Goal: Use online tool/utility: Utilize a website feature to perform a specific function

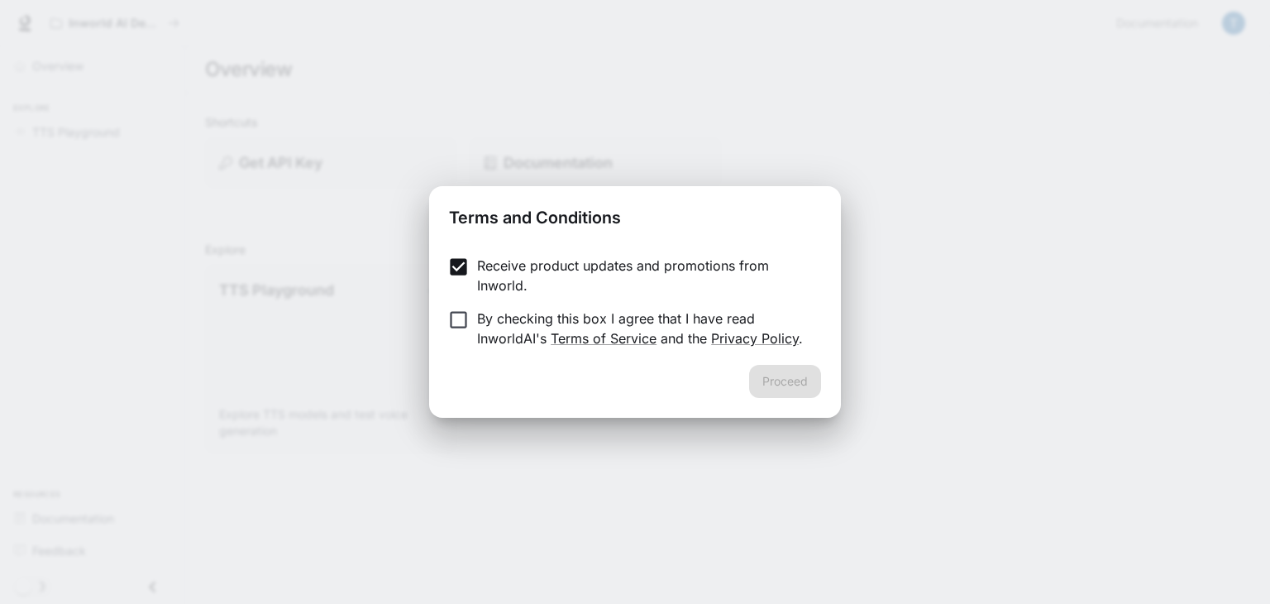
click at [465, 305] on form "Receive product updates and promotions from Inworld. By checking this box I agr…" at bounding box center [635, 301] width 372 height 93
click at [783, 378] on button "Proceed" at bounding box center [785, 381] width 72 height 33
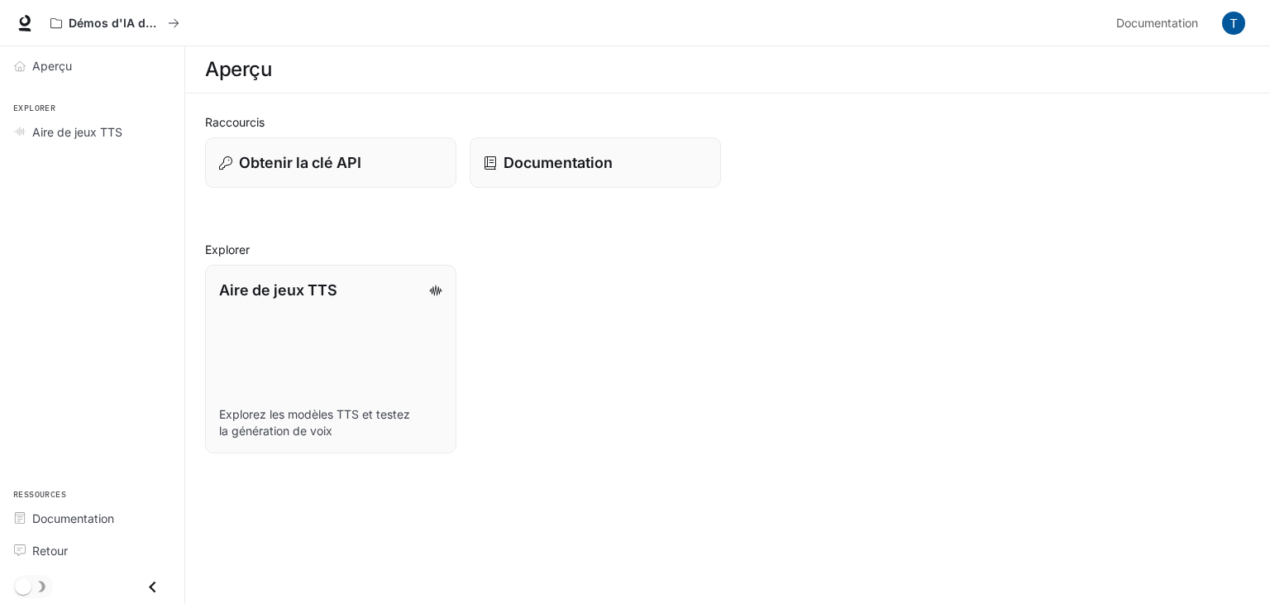
click at [836, 217] on div "Raccourcis Obtenir la clé API Documentation Explorer Aire de jeux TTS Explorez …" at bounding box center [727, 283] width 1045 height 340
click at [317, 350] on link "Aire de jeux TTS Explorez les modèles TTS et testez la génération de voix" at bounding box center [330, 359] width 254 height 190
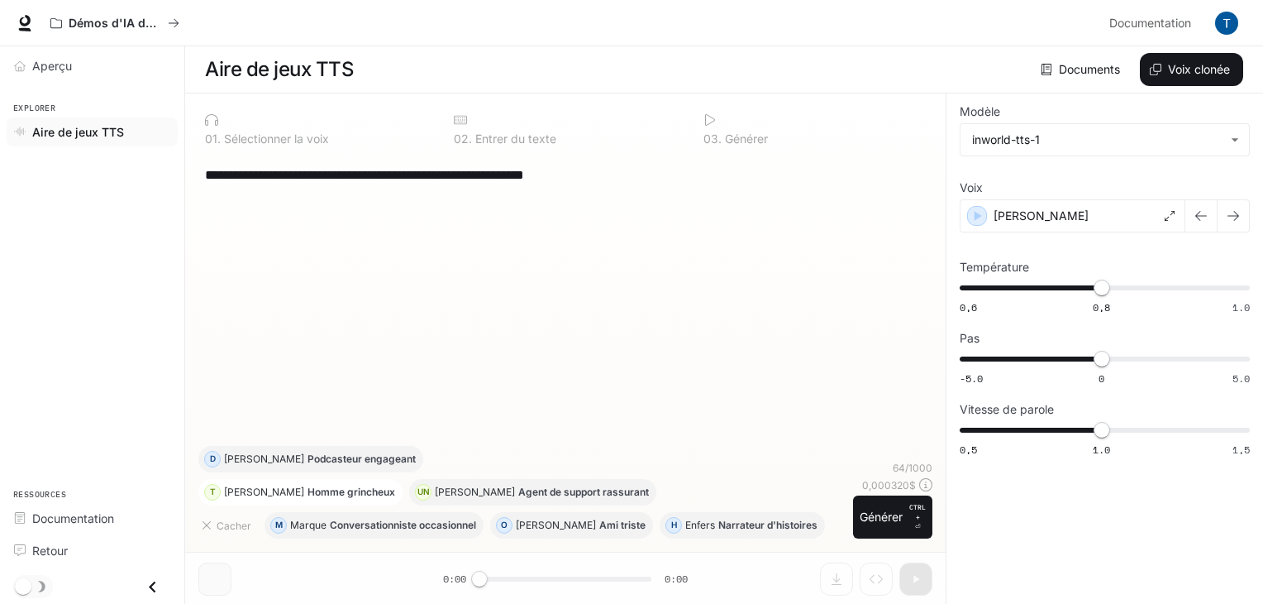
click at [311, 494] on font "Homme grincheux" at bounding box center [352, 491] width 88 height 12
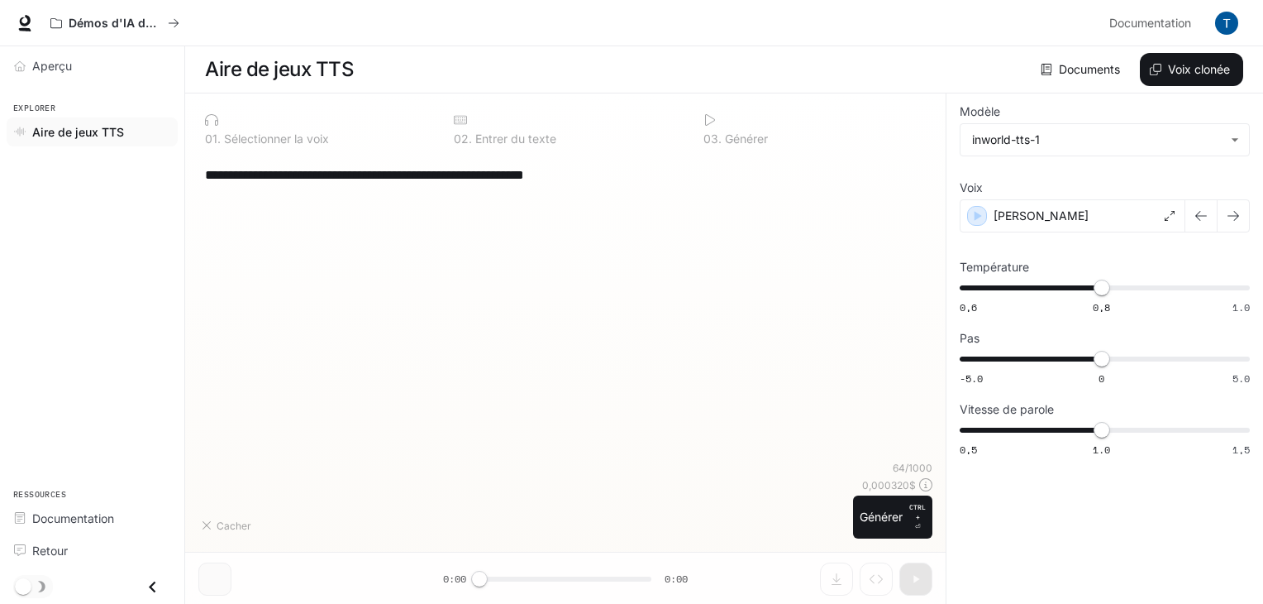
type textarea "**********"
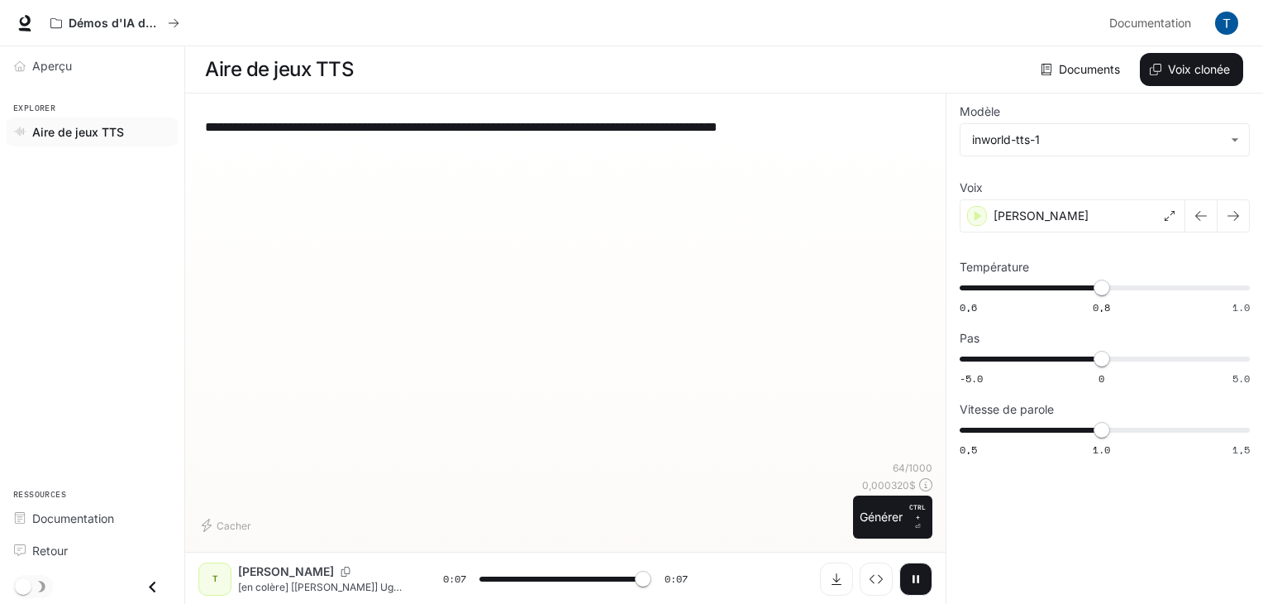
type input "*"
click at [1078, 65] on font "Documents" at bounding box center [1089, 69] width 61 height 14
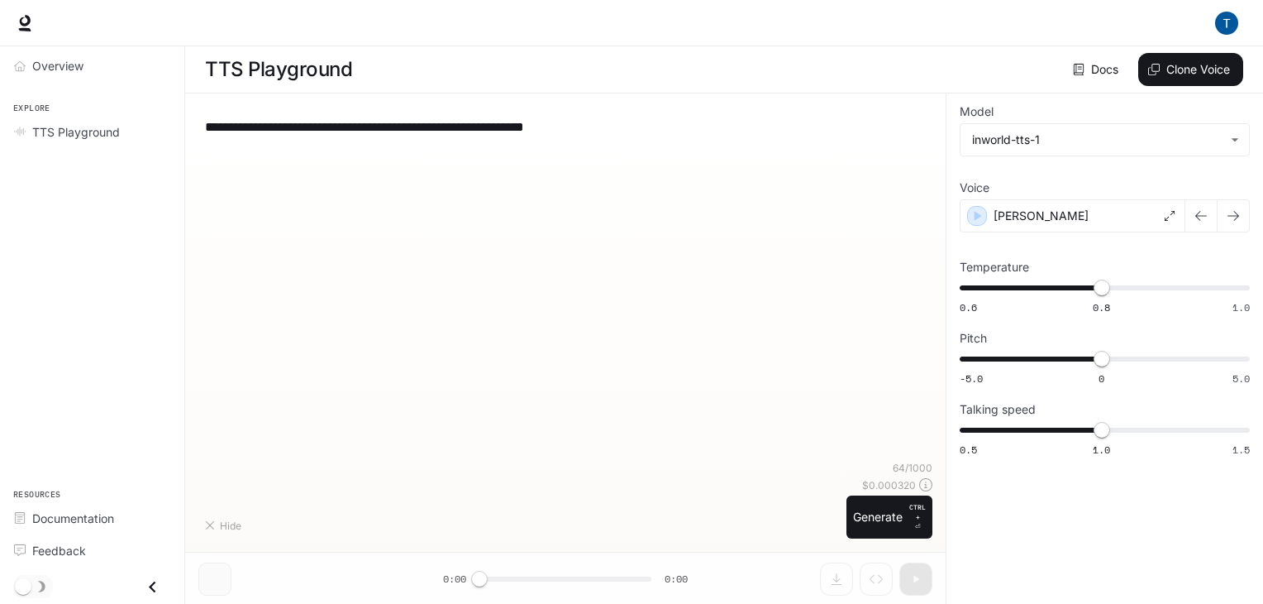
type textarea "**********"
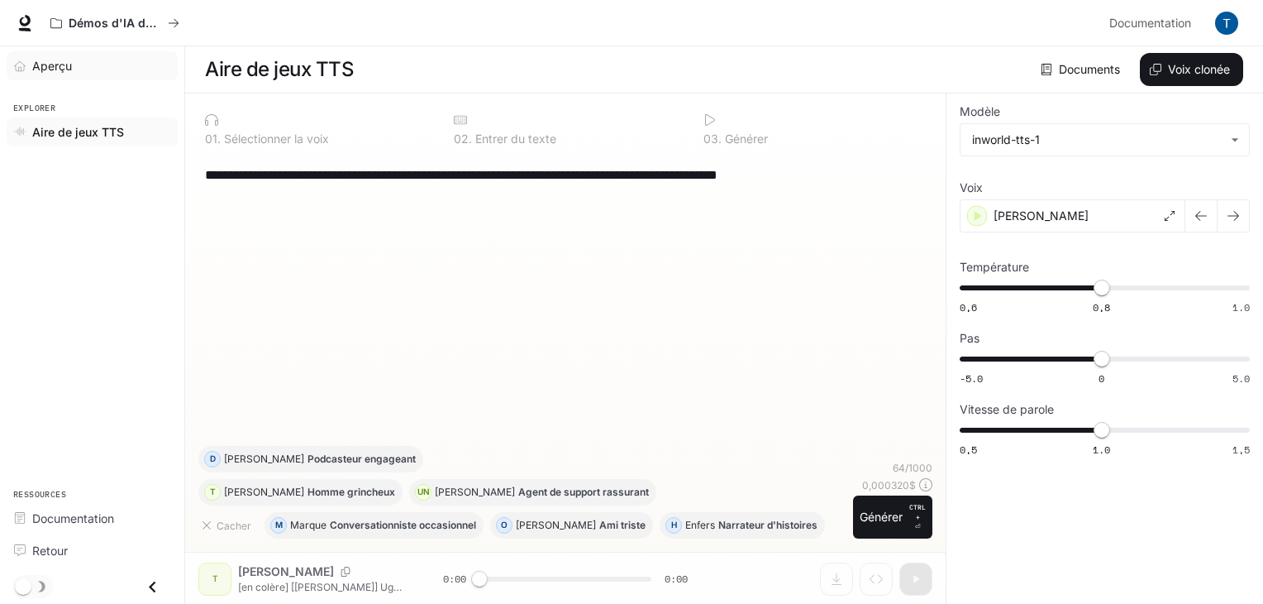
click at [83, 57] on div "Aperçu" at bounding box center [101, 65] width 138 height 17
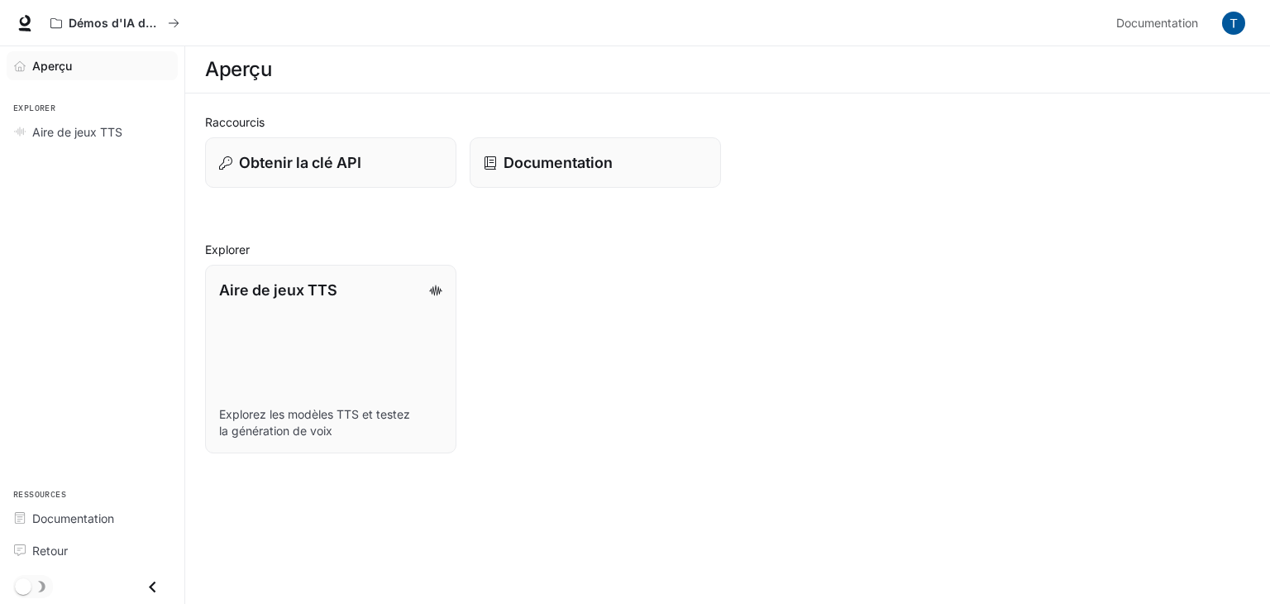
click at [1238, 23] on img "button" at bounding box center [1233, 23] width 23 height 23
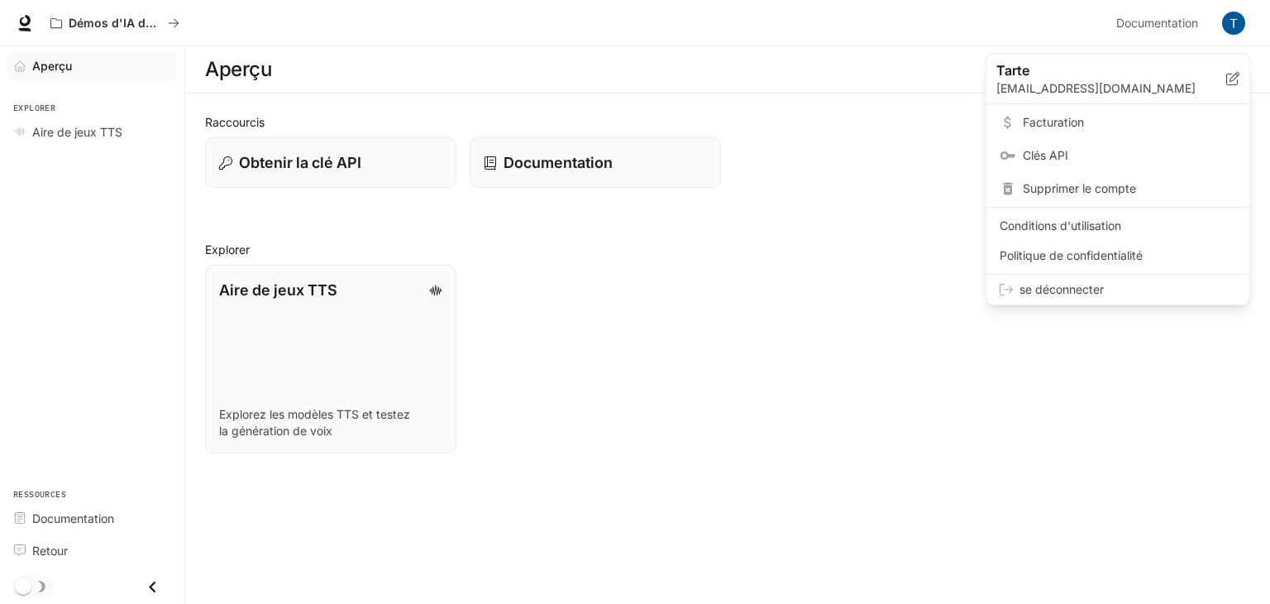
click at [1161, 120] on span "Facturation" at bounding box center [1129, 122] width 213 height 17
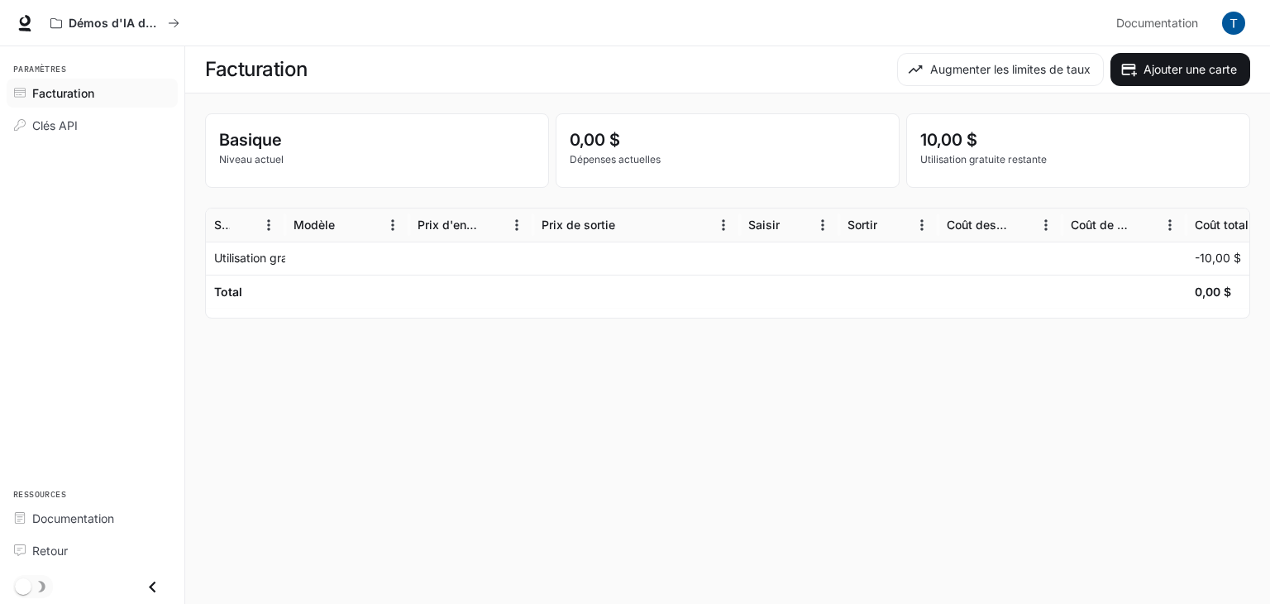
click at [1243, 26] on img "button" at bounding box center [1233, 23] width 23 height 23
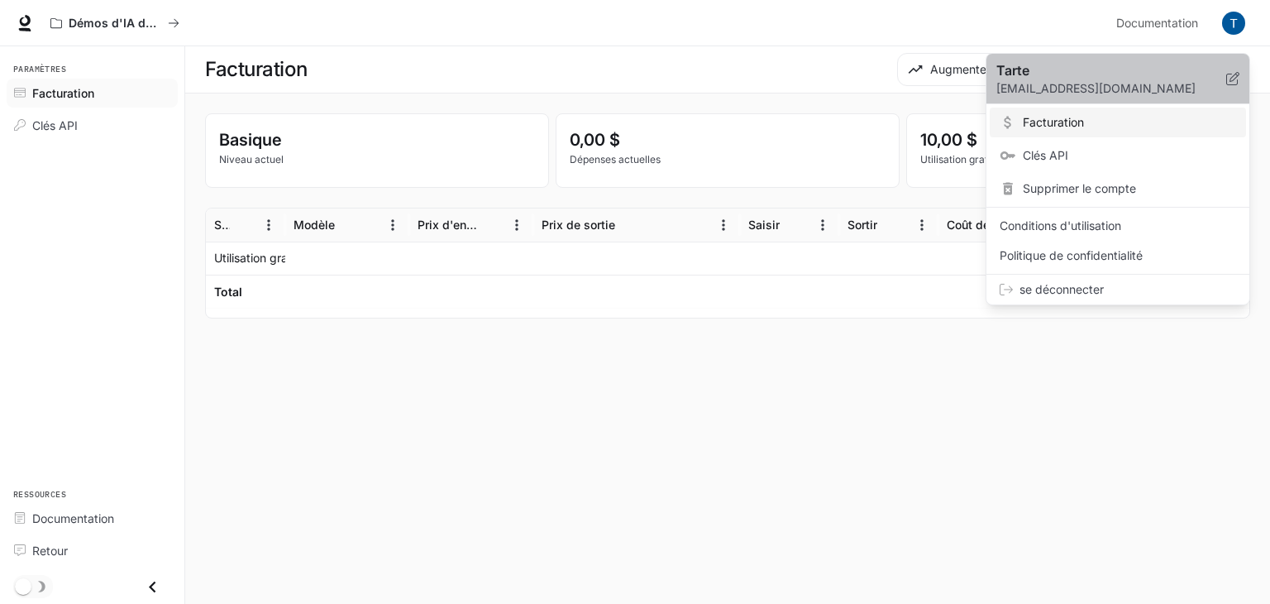
click at [1227, 76] on icon at bounding box center [1232, 78] width 13 height 13
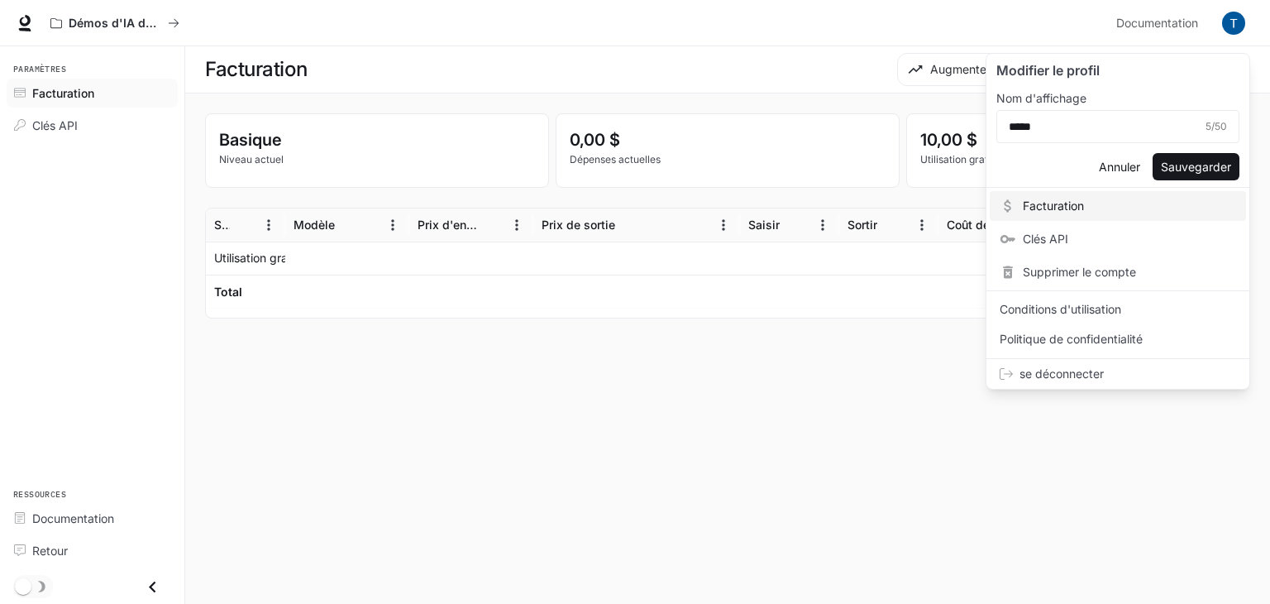
click at [928, 402] on div at bounding box center [635, 302] width 1270 height 604
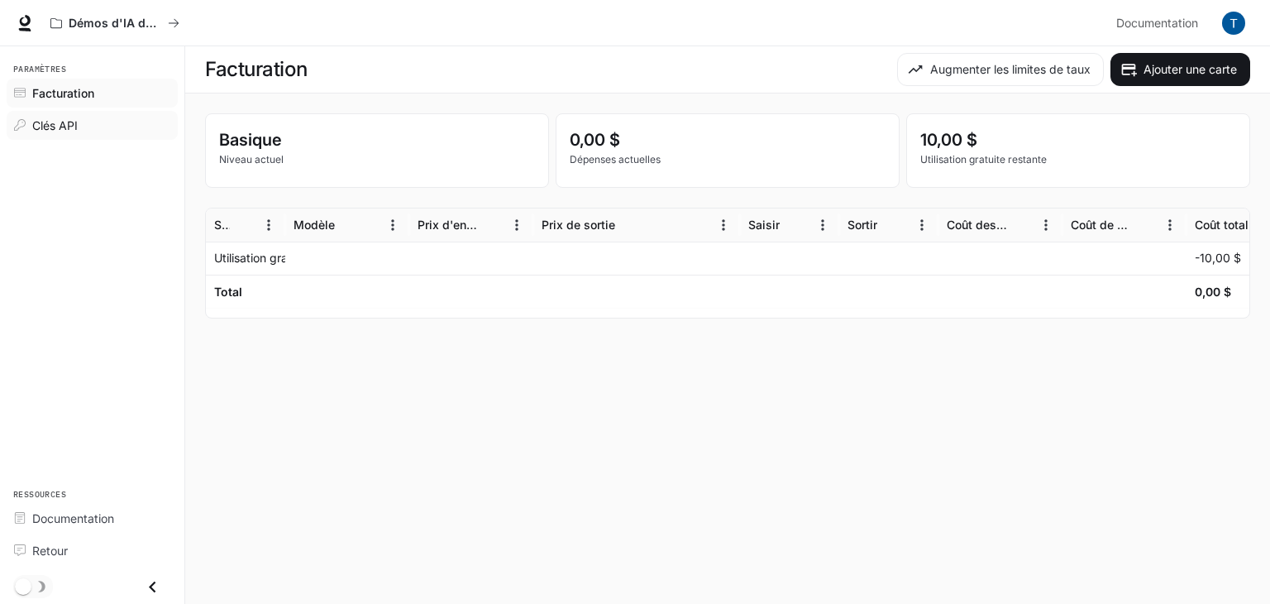
click at [66, 120] on font "Clés API" at bounding box center [54, 125] width 45 height 14
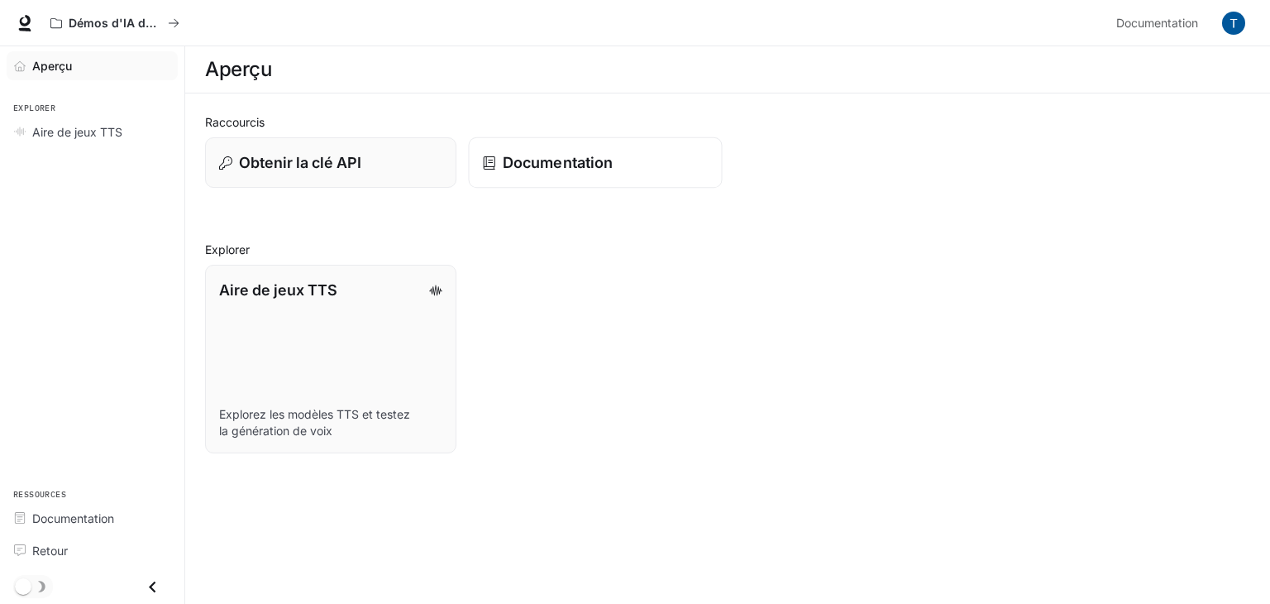
click at [522, 157] on font "Documentation" at bounding box center [558, 162] width 110 height 17
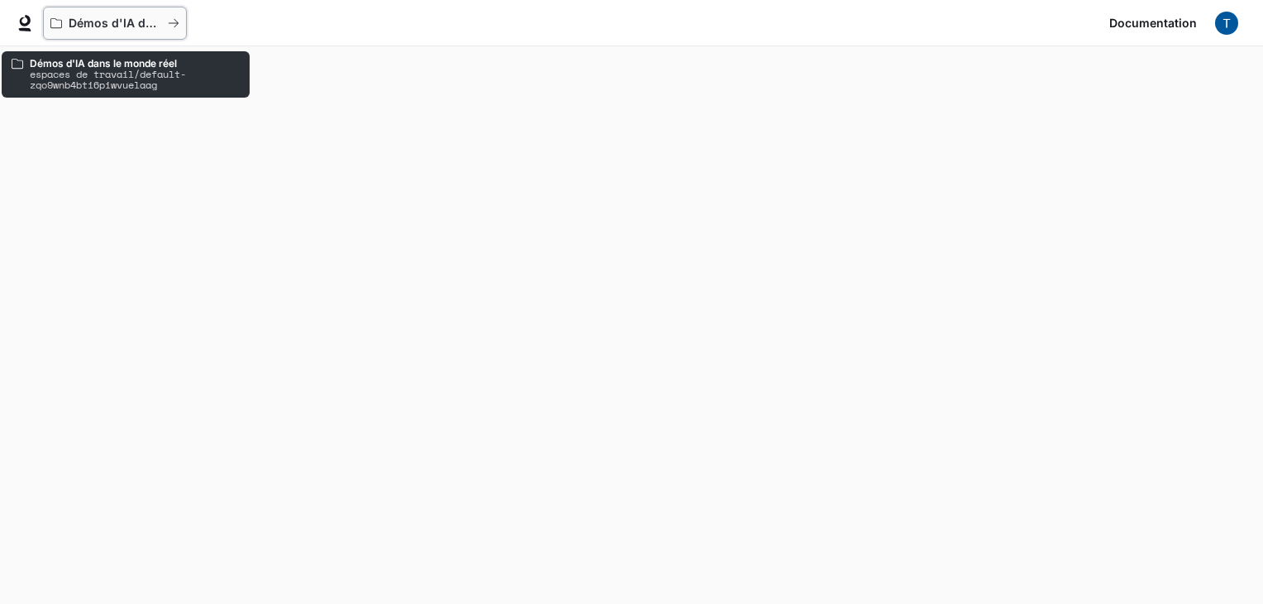
click at [57, 19] on icon "Tous les espaces de travail" at bounding box center [56, 23] width 12 height 12
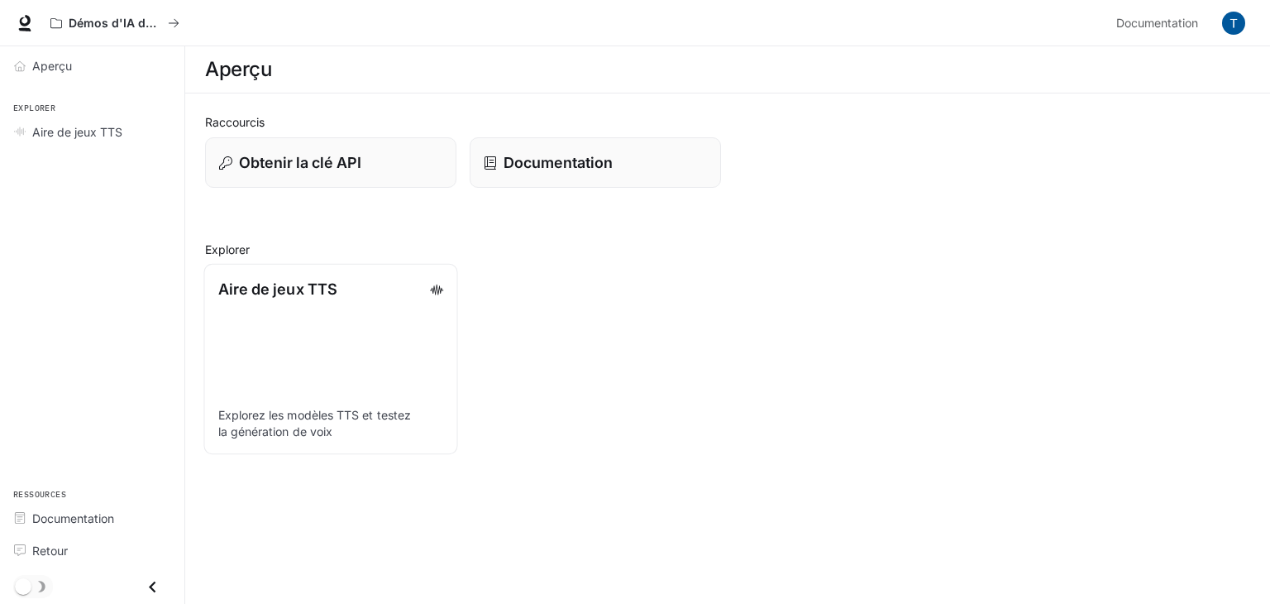
click at [318, 418] on font "Explorez les modèles TTS et testez la génération de voix" at bounding box center [314, 423] width 193 height 31
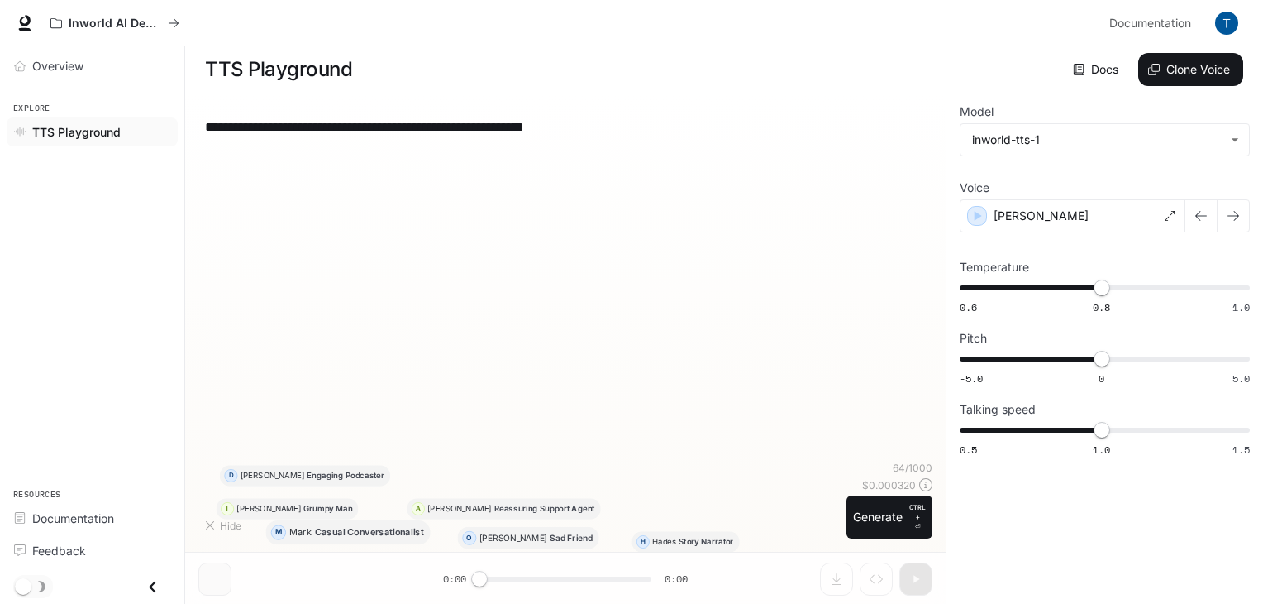
type textarea "**********"
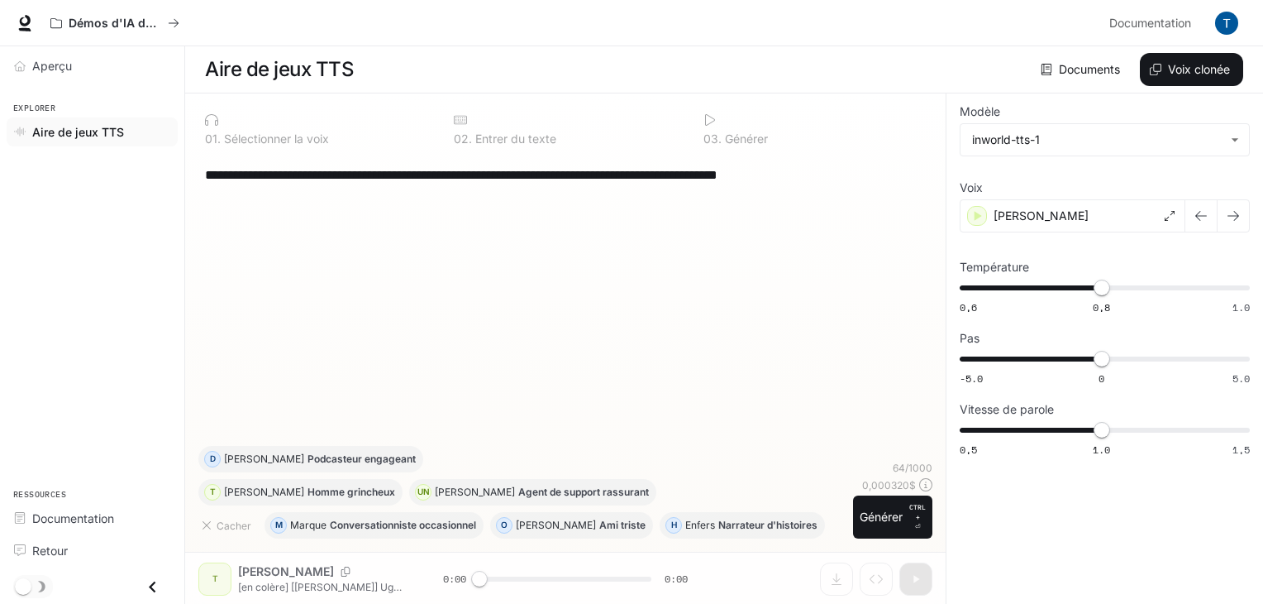
click at [437, 27] on div "Démos d'IA dans le monde réel" at bounding box center [573, 23] width 1060 height 33
